Goal: Transaction & Acquisition: Obtain resource

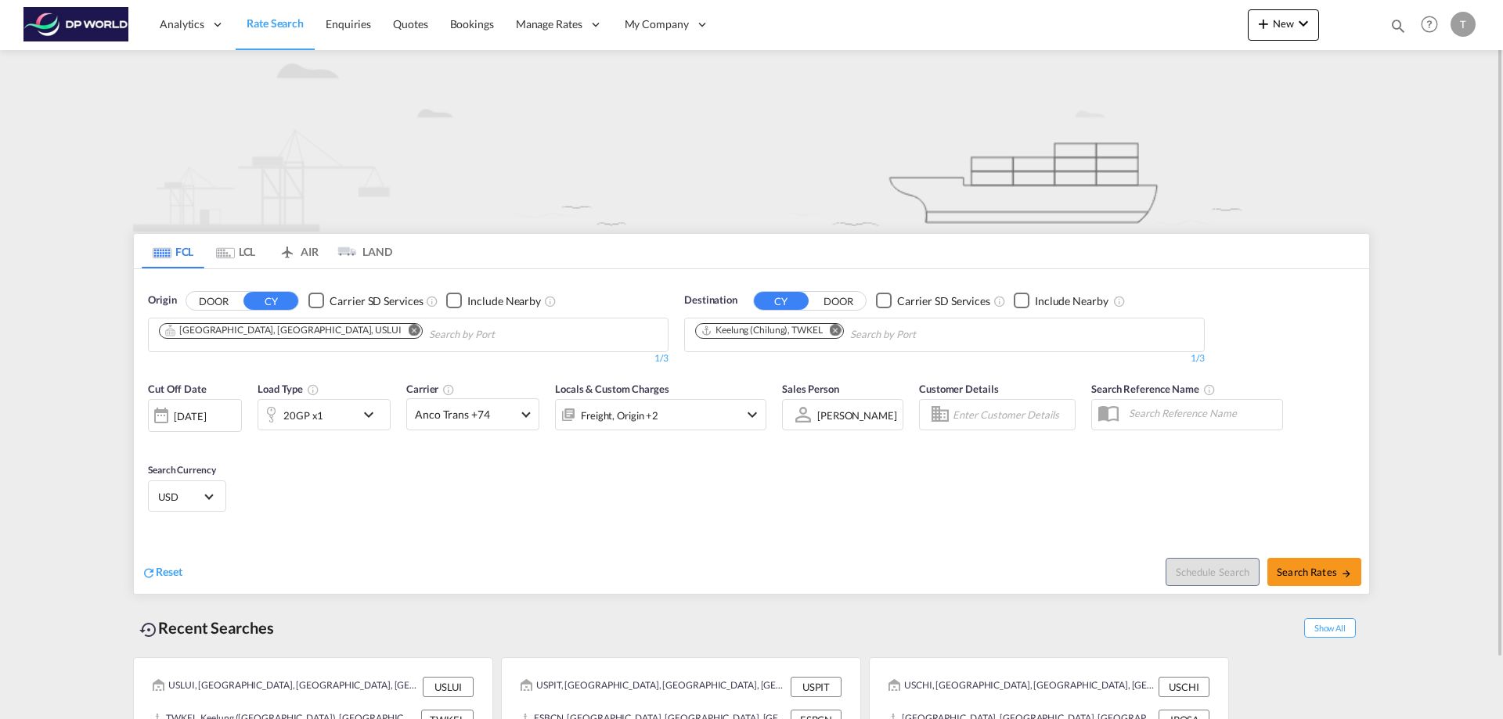
click at [409, 329] on md-icon "Remove" at bounding box center [415, 330] width 12 height 12
click at [274, 329] on input "Chips input." at bounding box center [233, 335] width 149 height 25
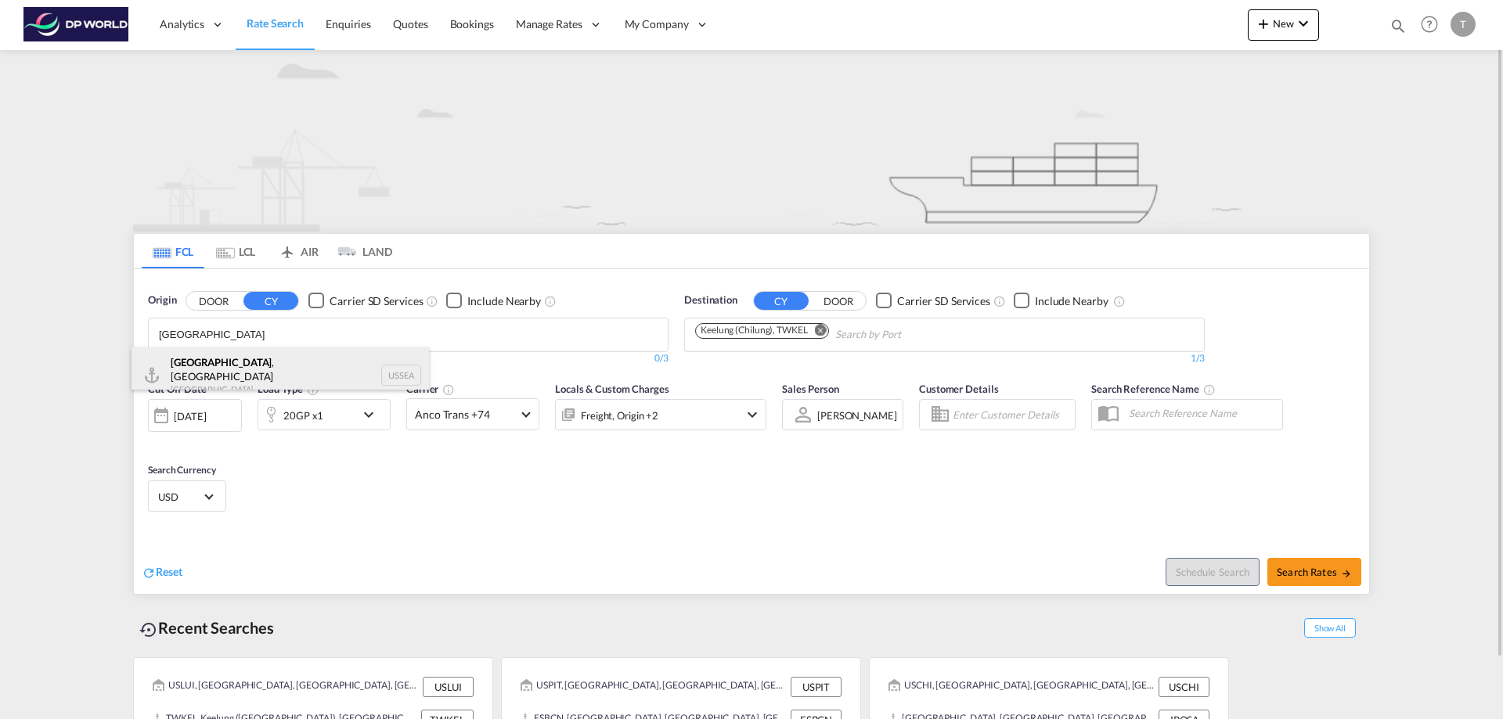
type input "[GEOGRAPHIC_DATA]"
click at [209, 362] on div "[GEOGRAPHIC_DATA] , [GEOGRAPHIC_DATA] [GEOGRAPHIC_DATA] USSEA" at bounding box center [280, 376] width 297 height 56
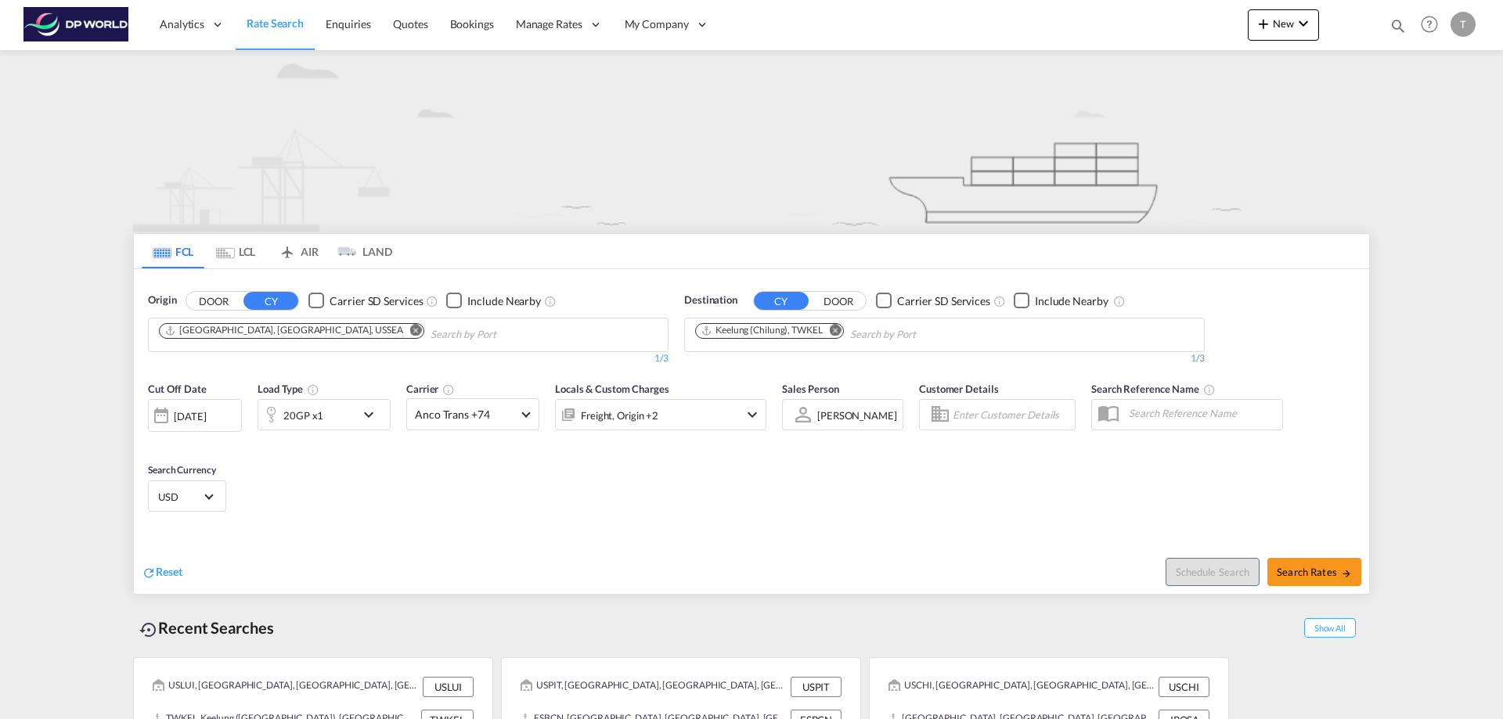
click at [837, 327] on md-icon "Remove" at bounding box center [836, 330] width 12 height 12
click at [761, 328] on body "Analytics Reports Dashboard Rate Search Enquiries Quotes Bookings" at bounding box center [751, 359] width 1503 height 719
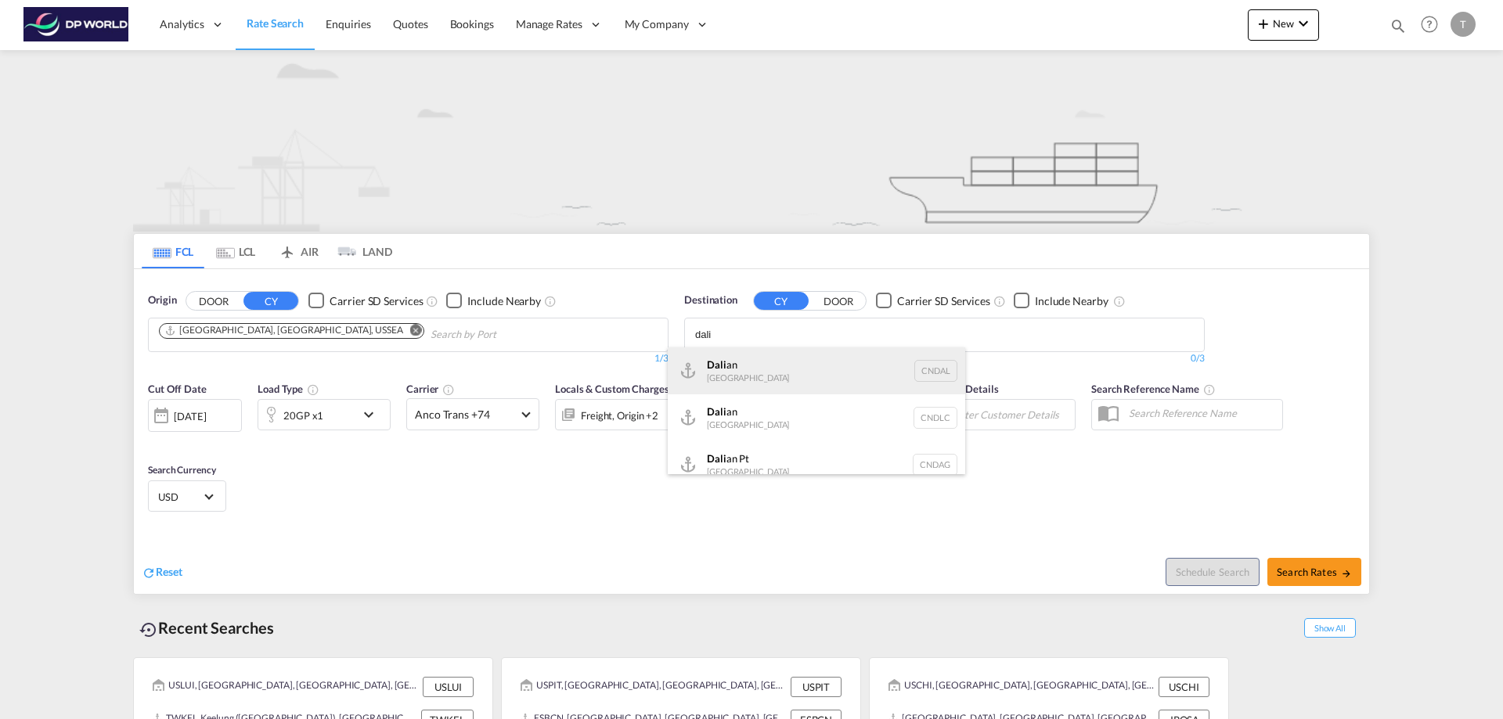
type input "dali"
click at [723, 365] on div "Dali an [GEOGRAPHIC_DATA] [GEOGRAPHIC_DATA]" at bounding box center [816, 371] width 297 height 47
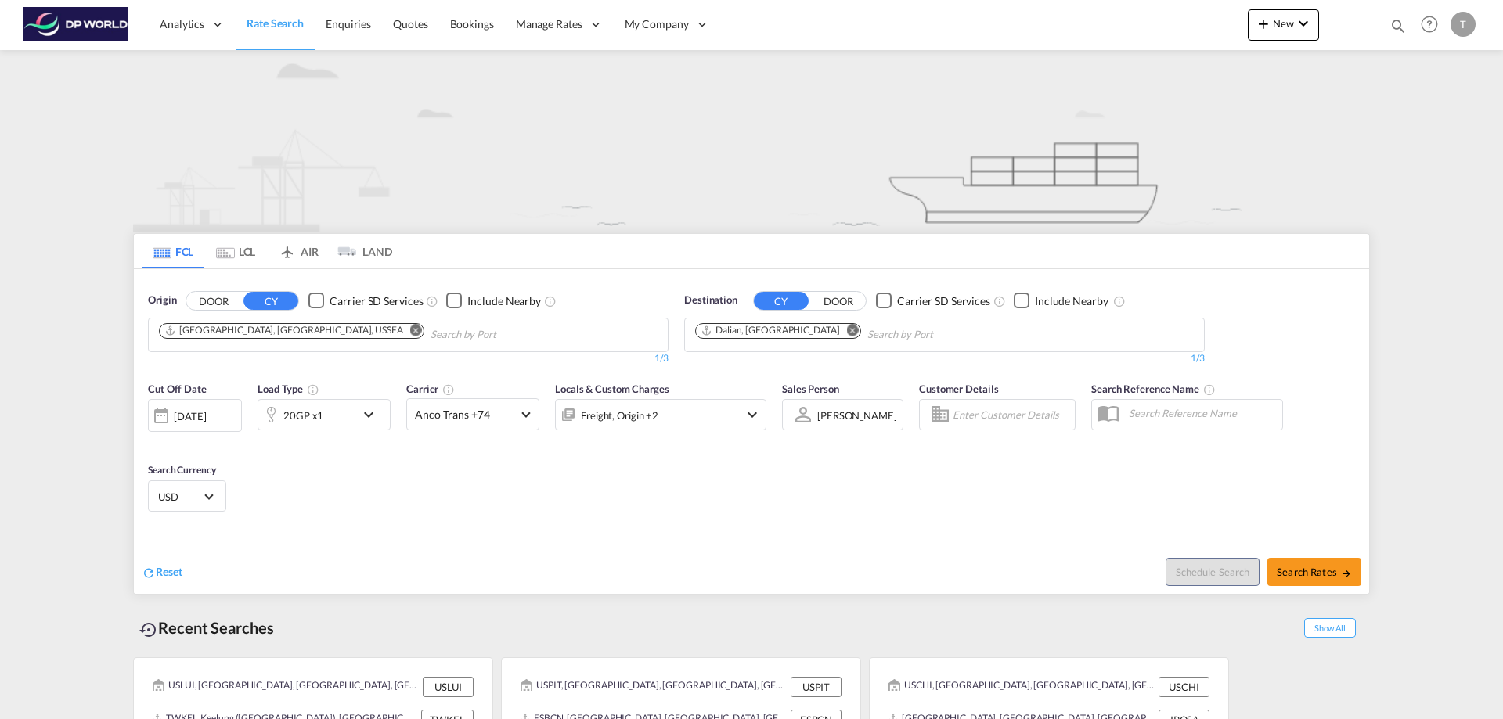
click at [324, 422] on div "20GP x1" at bounding box center [306, 414] width 97 height 31
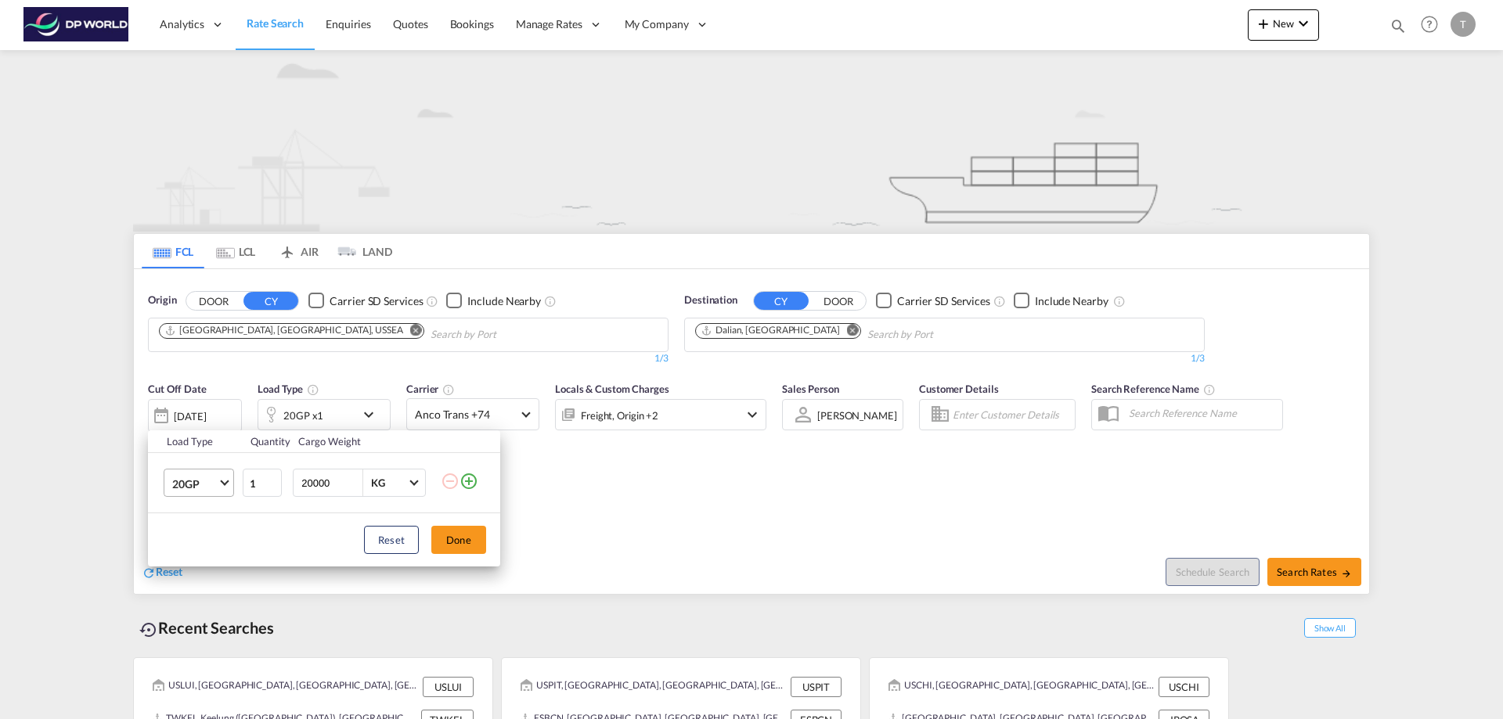
click at [219, 481] on md-select-value "20GP" at bounding box center [202, 483] width 63 height 27
click at [192, 561] on div "40HC" at bounding box center [186, 559] width 29 height 16
click at [456, 537] on button "Done" at bounding box center [458, 540] width 55 height 28
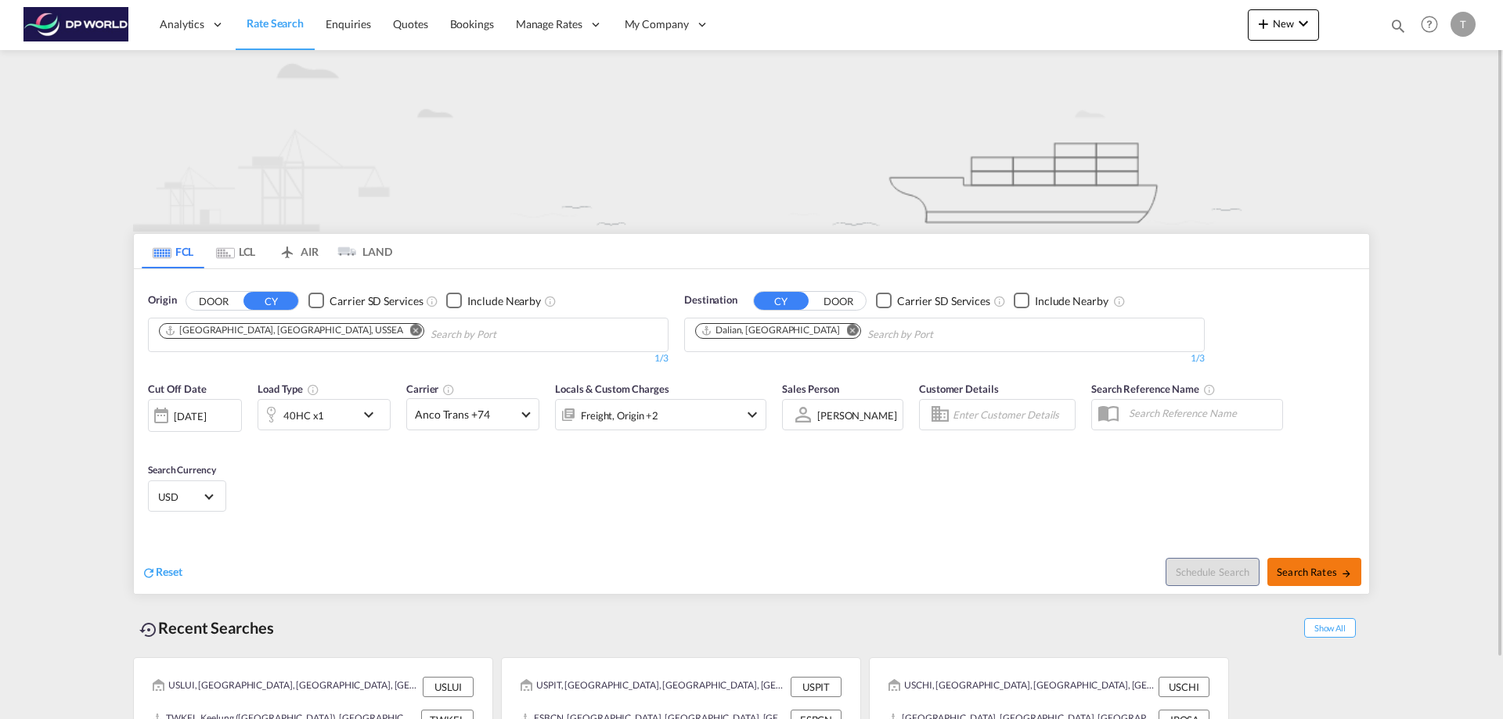
click at [1313, 568] on span "Search Rates" at bounding box center [1314, 572] width 75 height 13
type input "USSEA to CNDAL / [DATE]"
